Goal: Check status: Check status

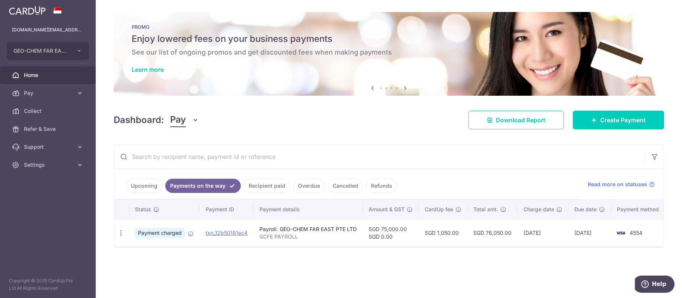
click at [186, 188] on link "Payments on the way" at bounding box center [203, 186] width 76 height 14
click at [39, 76] on span "Home" at bounding box center [48, 74] width 49 height 7
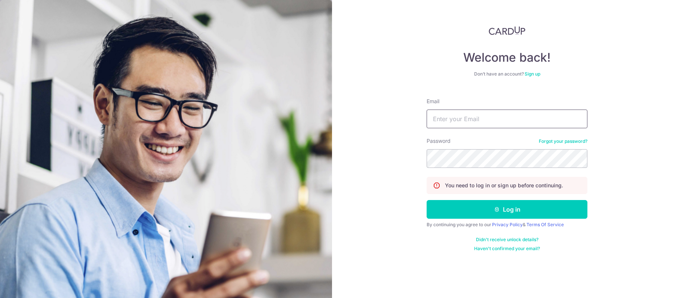
click at [480, 119] on input "Email" at bounding box center [506, 119] width 161 height 19
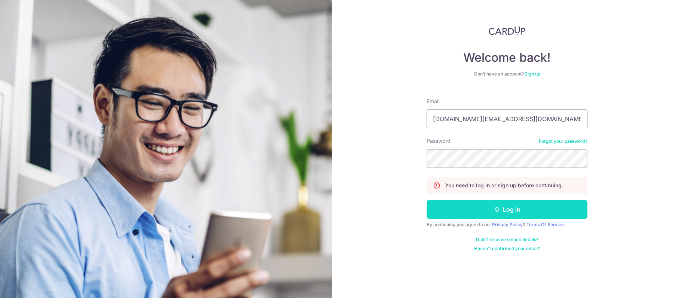
type input "[DOMAIN_NAME][EMAIL_ADDRESS][DOMAIN_NAME]"
click at [471, 212] on button "Log in" at bounding box center [506, 209] width 161 height 19
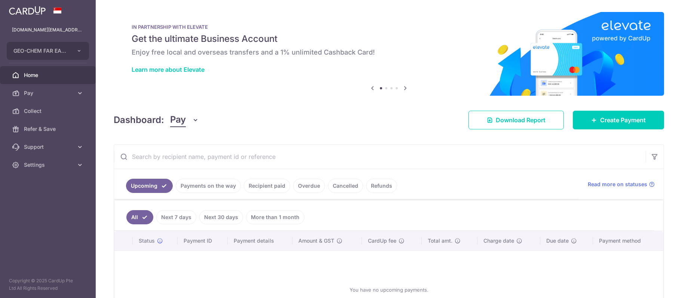
click at [204, 181] on link "Payments on the way" at bounding box center [208, 186] width 65 height 14
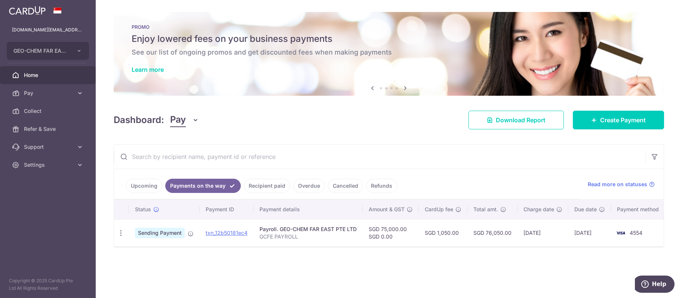
click at [152, 236] on span "Sending Payment" at bounding box center [160, 233] width 50 height 10
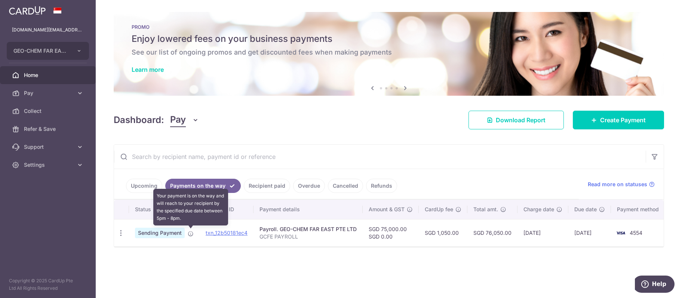
click at [192, 236] on icon at bounding box center [191, 234] width 6 height 6
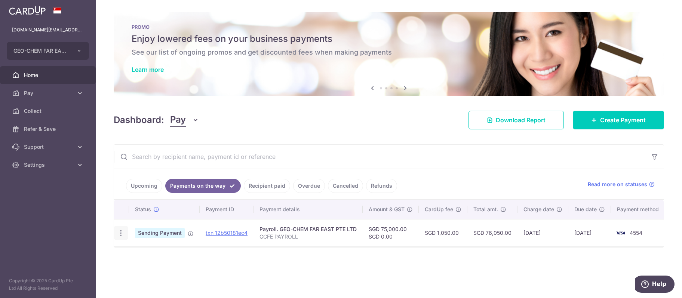
click at [123, 232] on icon "button" at bounding box center [121, 233] width 8 height 8
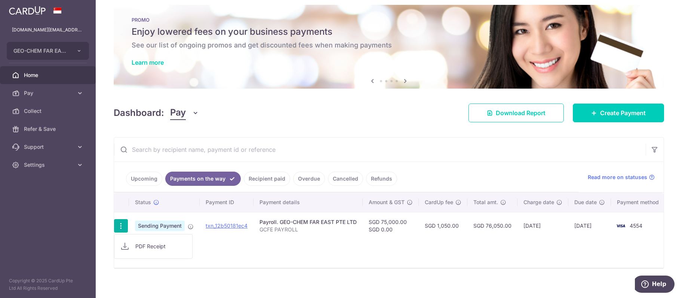
scroll to position [13, 0]
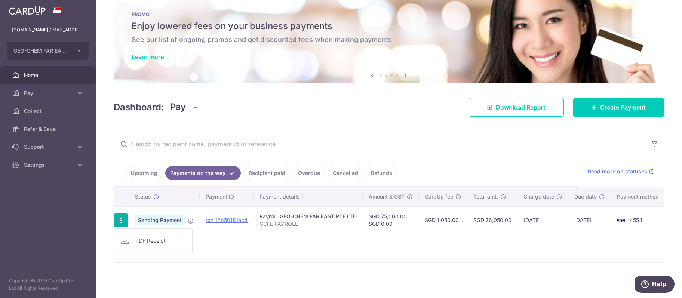
click at [223, 242] on div "Status Payment ID Payment details Amount & GST CardUp fee Total amt. Charge dat…" at bounding box center [388, 224] width 549 height 75
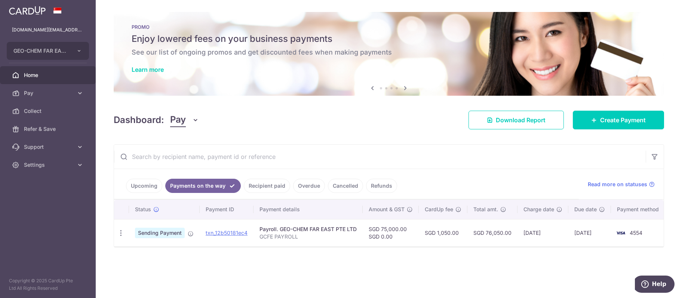
click at [269, 186] on link "Recipient paid" at bounding box center [267, 186] width 46 height 14
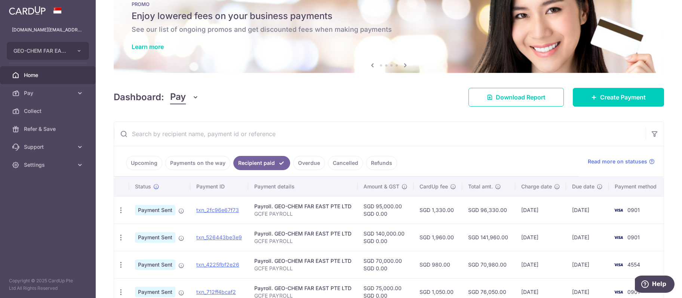
scroll to position [38, 0]
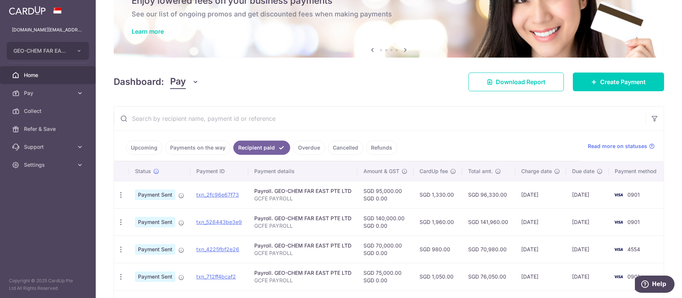
click at [32, 76] on span "Home" at bounding box center [48, 74] width 49 height 7
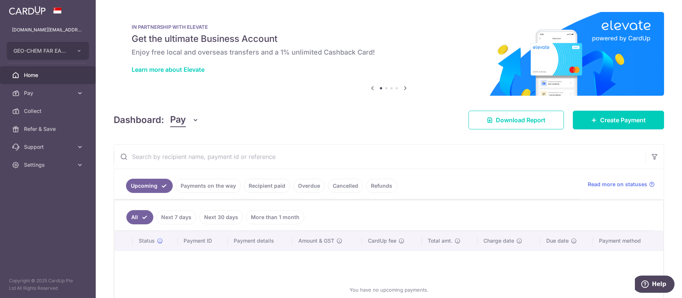
click at [213, 181] on link "Payments on the way" at bounding box center [208, 186] width 65 height 14
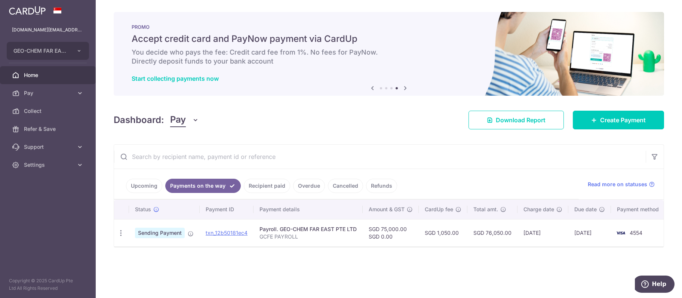
click at [259, 182] on link "Recipient paid" at bounding box center [267, 186] width 46 height 14
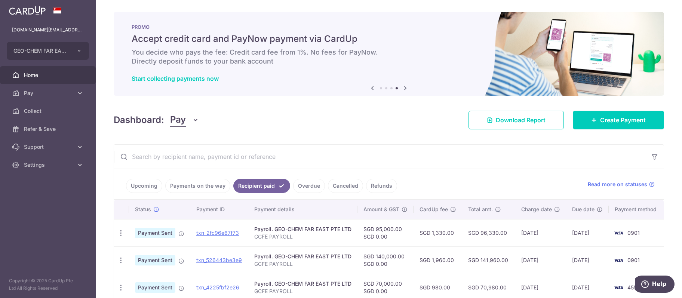
click at [173, 183] on link "Payments on the way" at bounding box center [197, 186] width 65 height 14
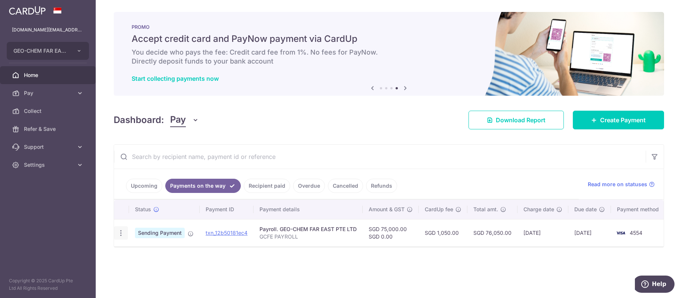
click at [121, 234] on icon "button" at bounding box center [121, 233] width 8 height 8
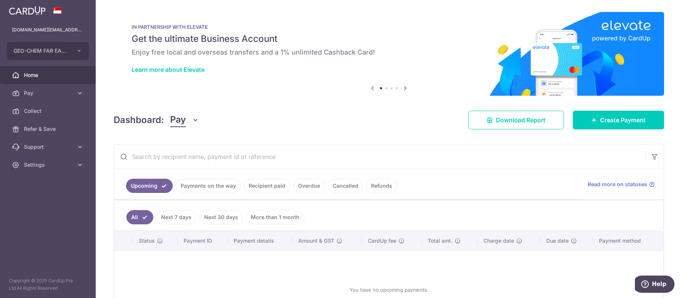
click at [213, 186] on link "Payments on the way" at bounding box center [208, 186] width 65 height 14
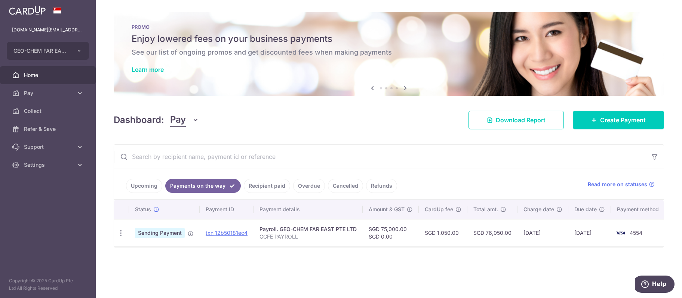
click at [257, 190] on link "Recipient paid" at bounding box center [267, 186] width 46 height 14
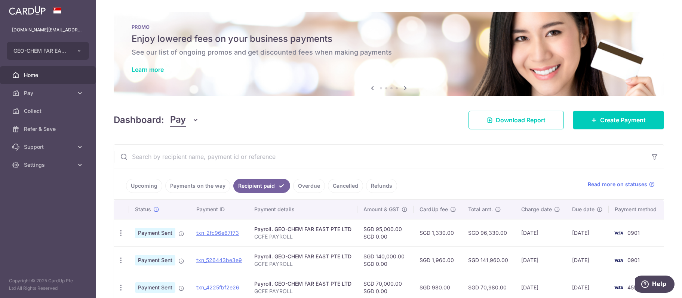
click at [202, 182] on link "Payments on the way" at bounding box center [197, 186] width 65 height 14
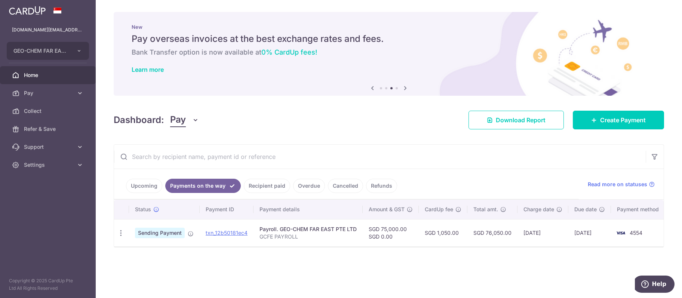
click at [255, 187] on link "Recipient paid" at bounding box center [267, 186] width 46 height 14
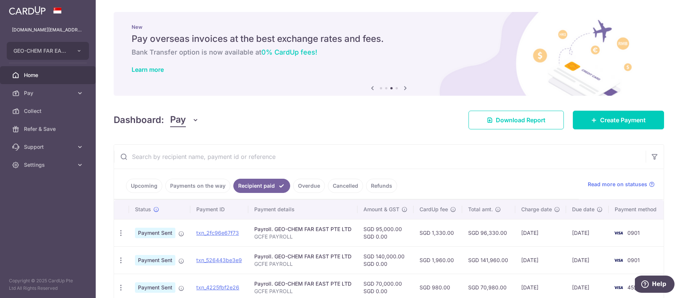
click at [208, 185] on link "Payments on the way" at bounding box center [197, 186] width 65 height 14
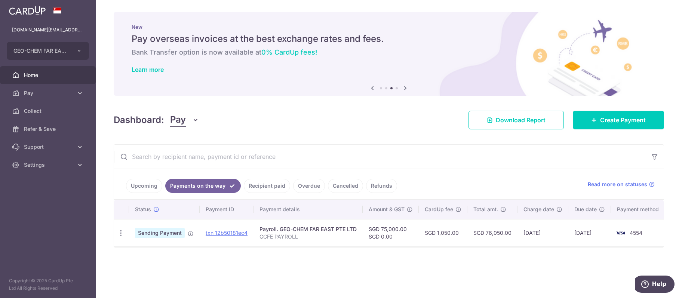
click at [163, 235] on span "Sending Payment" at bounding box center [160, 233] width 50 height 10
drag, startPoint x: 138, startPoint y: 231, endPoint x: 185, endPoint y: 235, distance: 48.1
click at [185, 235] on td "Sending Payment" at bounding box center [164, 232] width 71 height 27
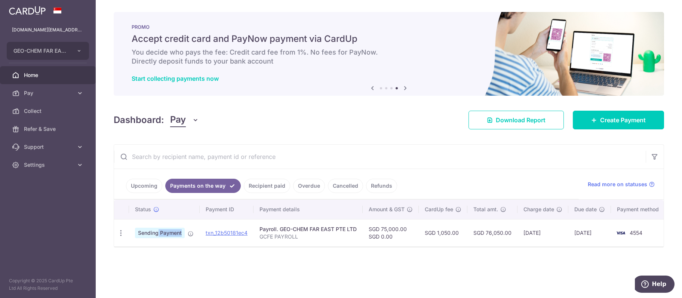
click at [26, 77] on span "Home" at bounding box center [48, 74] width 49 height 7
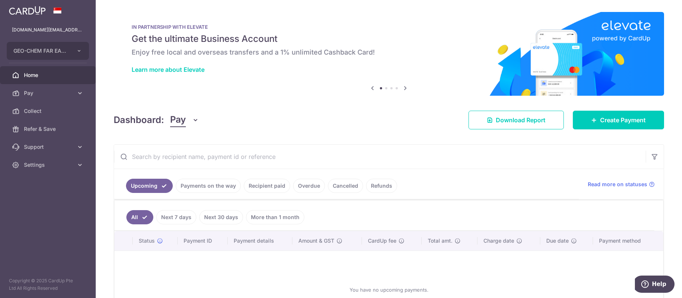
click at [196, 191] on link "Payments on the way" at bounding box center [208, 186] width 65 height 14
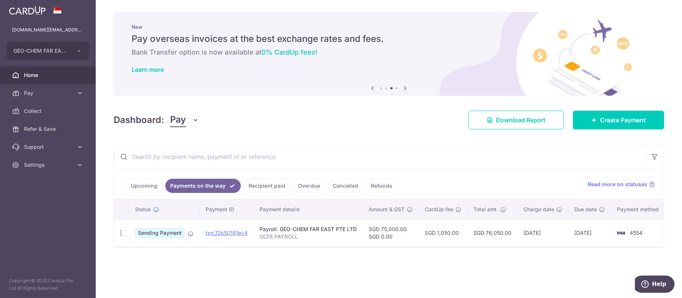
click at [34, 78] on span "Home" at bounding box center [48, 74] width 49 height 7
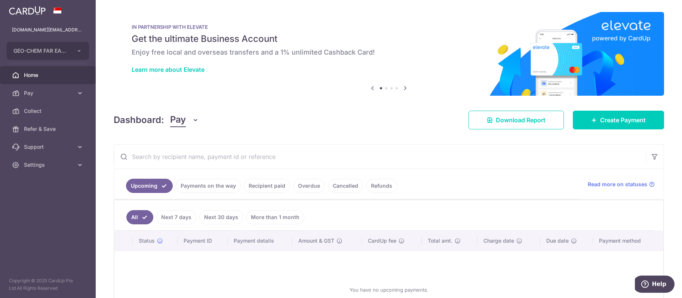
click at [202, 188] on link "Payments on the way" at bounding box center [208, 186] width 65 height 14
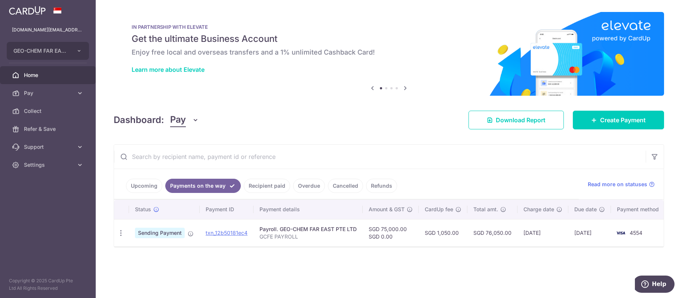
click at [265, 188] on link "Recipient paid" at bounding box center [267, 186] width 46 height 14
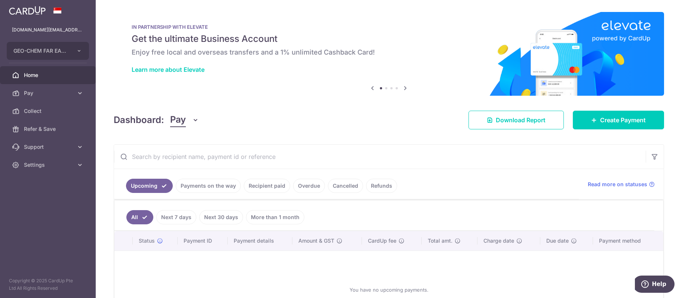
click at [199, 187] on link "Payments on the way" at bounding box center [208, 186] width 65 height 14
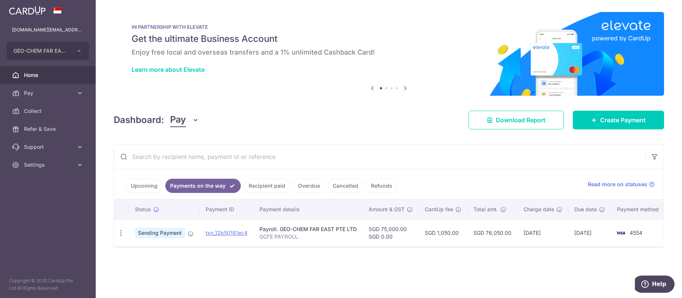
click at [407, 89] on icon at bounding box center [405, 87] width 9 height 9
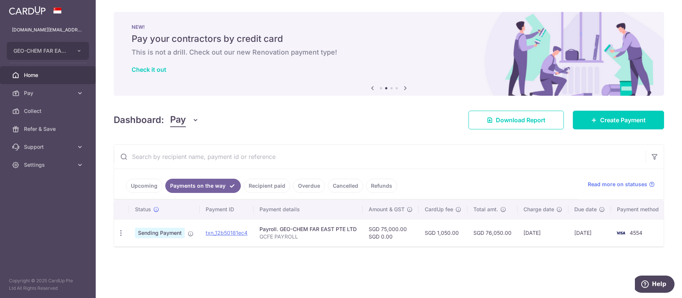
click at [407, 89] on icon at bounding box center [405, 87] width 9 height 9
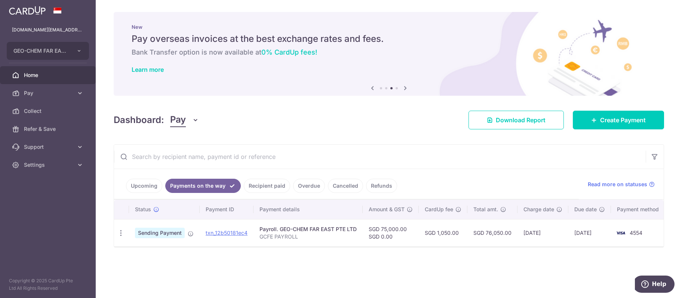
click at [403, 89] on icon at bounding box center [405, 87] width 9 height 9
click at [407, 87] on icon at bounding box center [405, 87] width 9 height 9
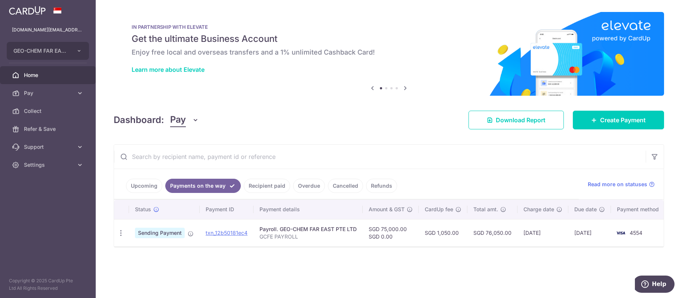
scroll to position [0, 1]
click at [262, 187] on link "Recipient paid" at bounding box center [267, 186] width 46 height 14
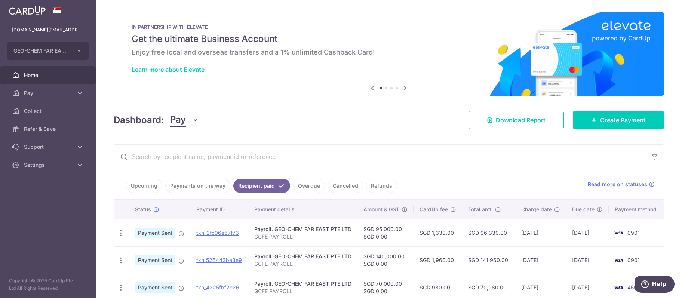
click at [38, 74] on span "Home" at bounding box center [48, 74] width 49 height 7
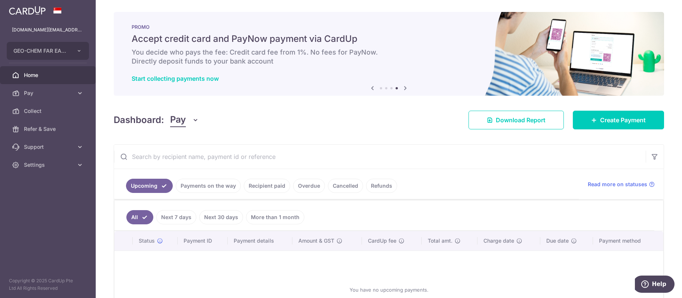
click at [219, 184] on link "Payments on the way" at bounding box center [208, 186] width 65 height 14
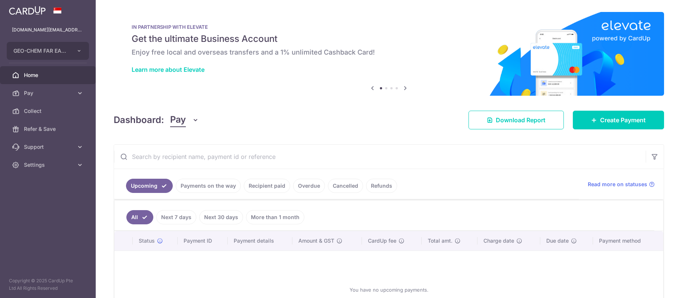
click at [221, 177] on ul "Upcoming Payments on the way Recipient paid Overdue Cancelled Refunds" at bounding box center [346, 184] width 465 height 30
click at [219, 184] on link "Payments on the way" at bounding box center [208, 186] width 65 height 14
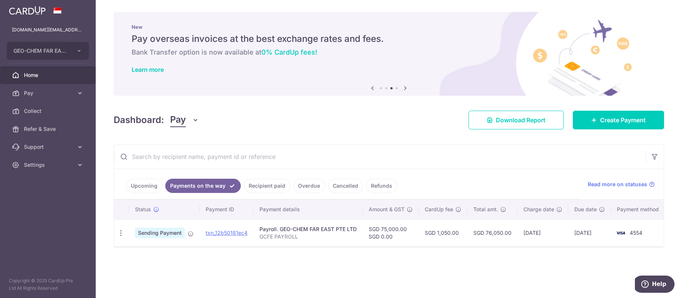
click at [265, 190] on link "Recipient paid" at bounding box center [267, 186] width 46 height 14
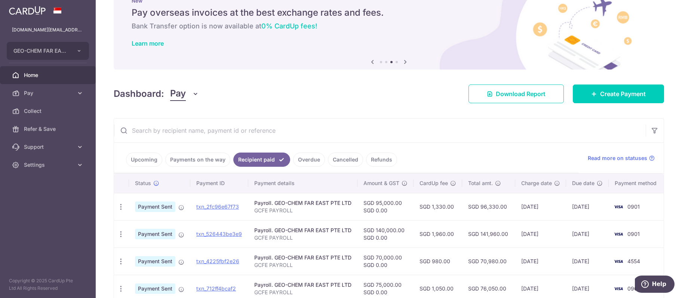
scroll to position [38, 0]
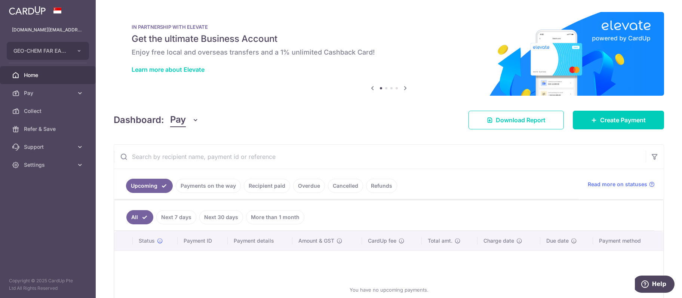
click at [210, 189] on link "Payments on the way" at bounding box center [208, 186] width 65 height 14
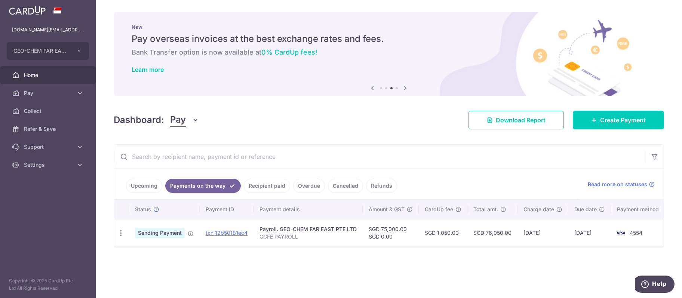
click at [265, 187] on link "Recipient paid" at bounding box center [267, 186] width 46 height 14
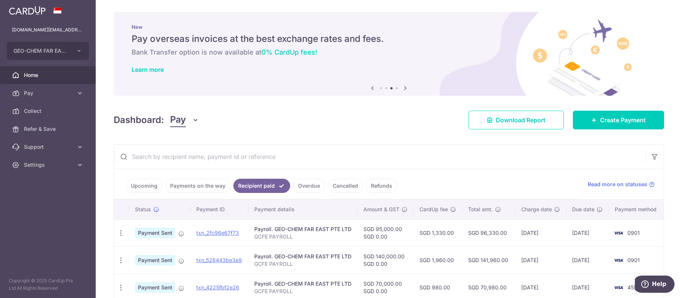
click at [212, 188] on link "Payments on the way" at bounding box center [197, 186] width 65 height 14
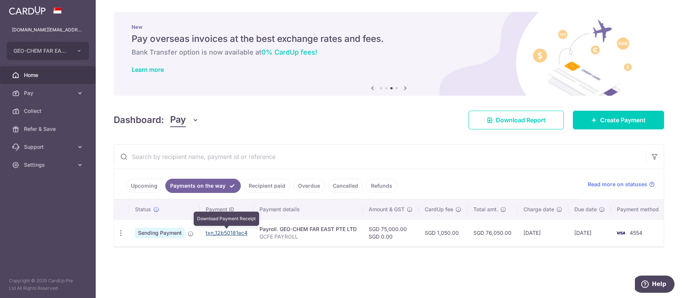
click at [237, 231] on link "txn_12b50181ec4" at bounding box center [227, 232] width 42 height 6
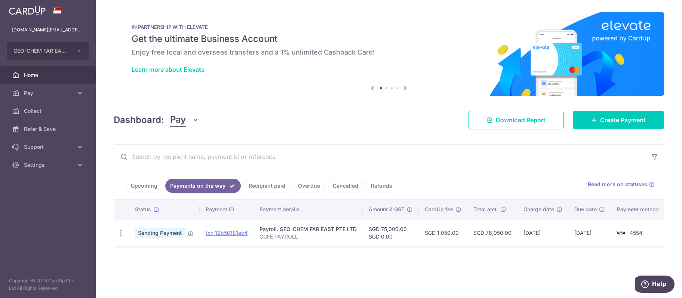
drag, startPoint x: 47, startPoint y: 78, endPoint x: 50, endPoint y: 74, distance: 4.8
click at [46, 78] on span "Home" at bounding box center [48, 74] width 49 height 7
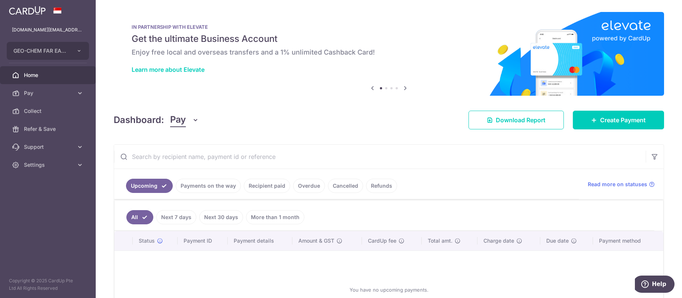
click at [263, 182] on link "Recipient paid" at bounding box center [267, 186] width 46 height 14
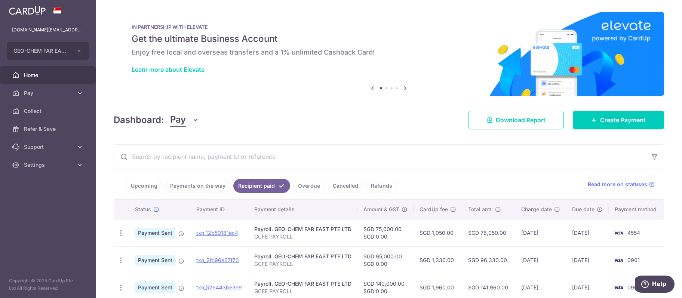
click at [203, 187] on link "Payments on the way" at bounding box center [197, 186] width 65 height 14
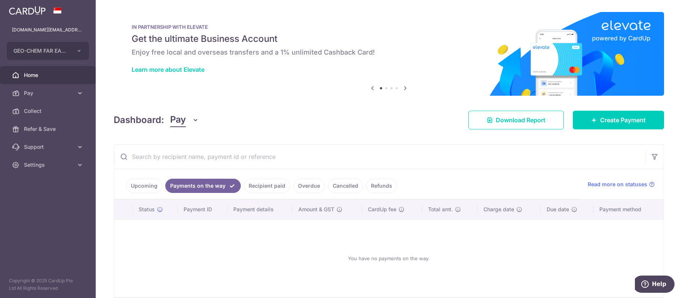
drag, startPoint x: 268, startPoint y: 184, endPoint x: 467, endPoint y: 100, distance: 216.2
click at [268, 184] on link "Recipient paid" at bounding box center [267, 186] width 46 height 14
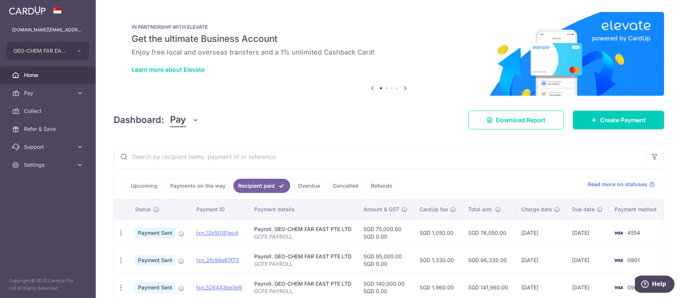
click at [156, 233] on span "Payment Sent" at bounding box center [155, 233] width 40 height 10
click at [123, 232] on icon "button" at bounding box center [121, 233] width 8 height 8
drag, startPoint x: 296, startPoint y: 126, endPoint x: 357, endPoint y: 89, distance: 71.8
click at [296, 126] on div "Dashboard: Pay Pay Collect Download Report Create Payment" at bounding box center [389, 119] width 550 height 22
